Goal: Find specific page/section: Find specific page/section

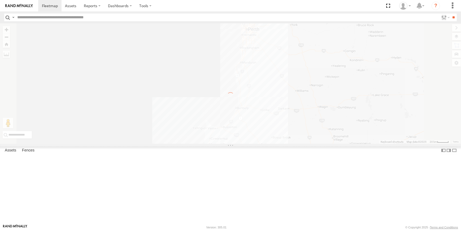
click at [45, 20] on input "text" at bounding box center [227, 18] width 424 height 8
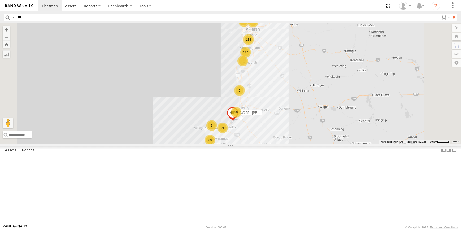
type input "***"
click at [451, 14] on input "**" at bounding box center [454, 18] width 6 height 8
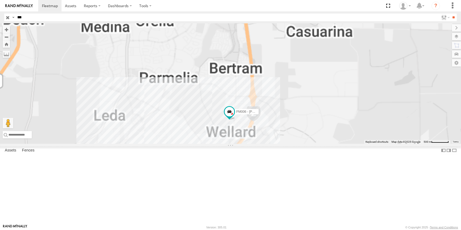
drag, startPoint x: 303, startPoint y: 164, endPoint x: 301, endPoint y: 151, distance: 12.3
click at [303, 144] on div "WC006 TX006 PM006 - [PERSON_NAME]" at bounding box center [230, 83] width 461 height 121
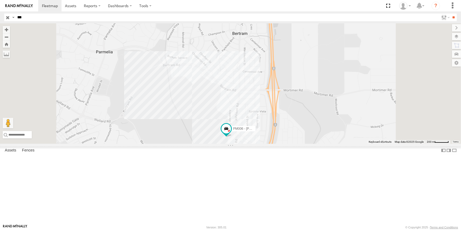
drag, startPoint x: 292, startPoint y: 107, endPoint x: 259, endPoint y: 96, distance: 34.7
click at [260, 96] on div "WC006 TX006 PM006 - [PERSON_NAME]" at bounding box center [230, 83] width 461 height 121
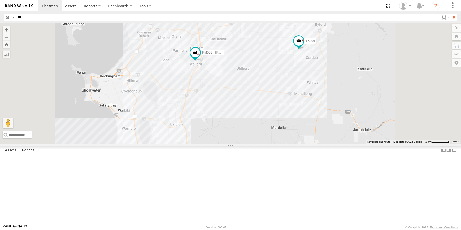
click at [319, 128] on div "WC006 TX006 PM006 - [PERSON_NAME]" at bounding box center [230, 83] width 461 height 121
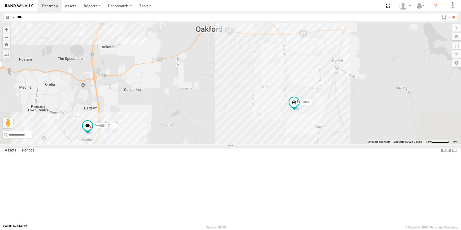
drag, startPoint x: 342, startPoint y: 50, endPoint x: 343, endPoint y: 70, distance: 19.7
click at [341, 75] on div "TX006 PM006 - [PERSON_NAME]" at bounding box center [230, 83] width 461 height 121
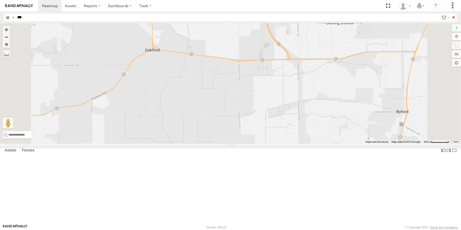
drag, startPoint x: 358, startPoint y: 55, endPoint x: 363, endPoint y: 88, distance: 33.2
click at [363, 88] on div "TX006 PM006 - [PERSON_NAME]" at bounding box center [230, 83] width 461 height 121
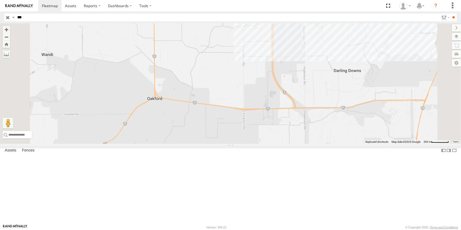
click at [7, 18] on input "button" at bounding box center [7, 18] width 7 height 8
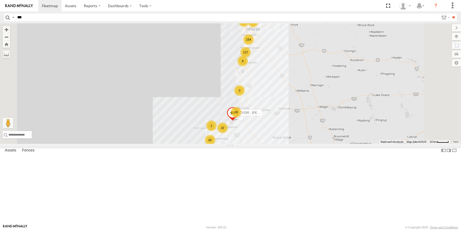
click at [254, 45] on div "154" at bounding box center [248, 39] width 11 height 11
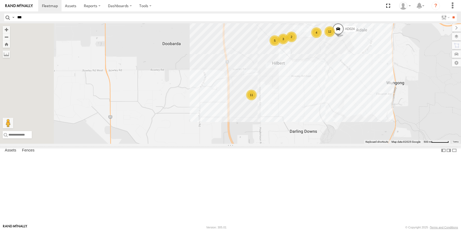
drag, startPoint x: 342, startPoint y: 153, endPoint x: 334, endPoint y: 149, distance: 9.5
click at [342, 144] on div "CV295 - [PERSON_NAME] CV256 - [PERSON_NAME] TT033- [PERSON_NAME] CV299 - Mainte…" at bounding box center [230, 83] width 461 height 121
click at [257, 100] on div "11" at bounding box center [251, 94] width 11 height 11
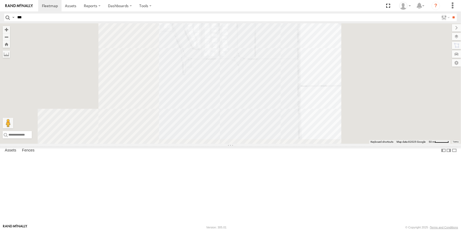
drag, startPoint x: 379, startPoint y: 157, endPoint x: 375, endPoint y: 138, distance: 19.5
click at [379, 137] on div "CV295 - [PERSON_NAME] CV256 - [PERSON_NAME] TT033- [PERSON_NAME] CV299 - Mainte…" at bounding box center [230, 83] width 461 height 121
